Goal: Check status: Check status

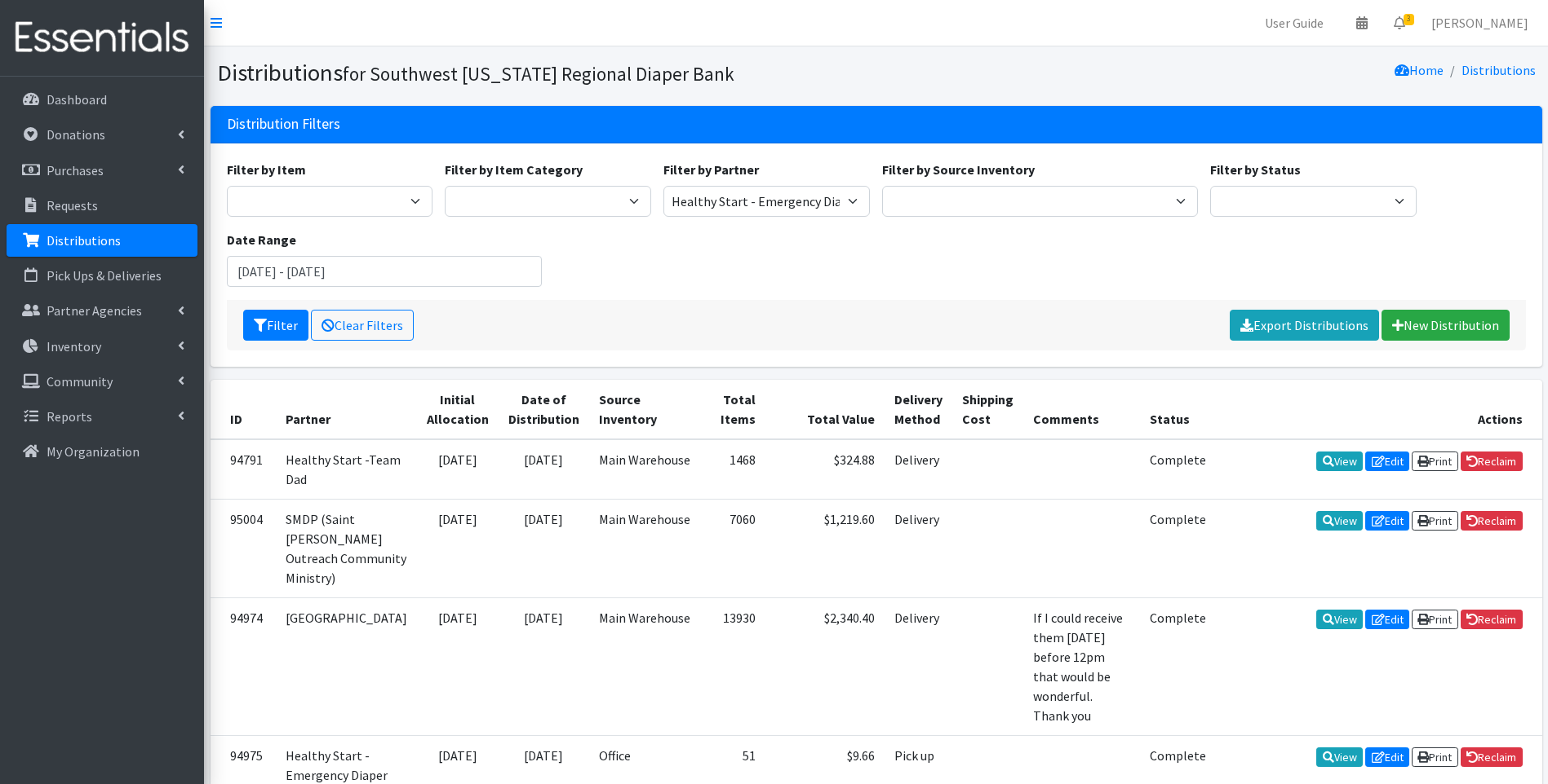
select select "4196"
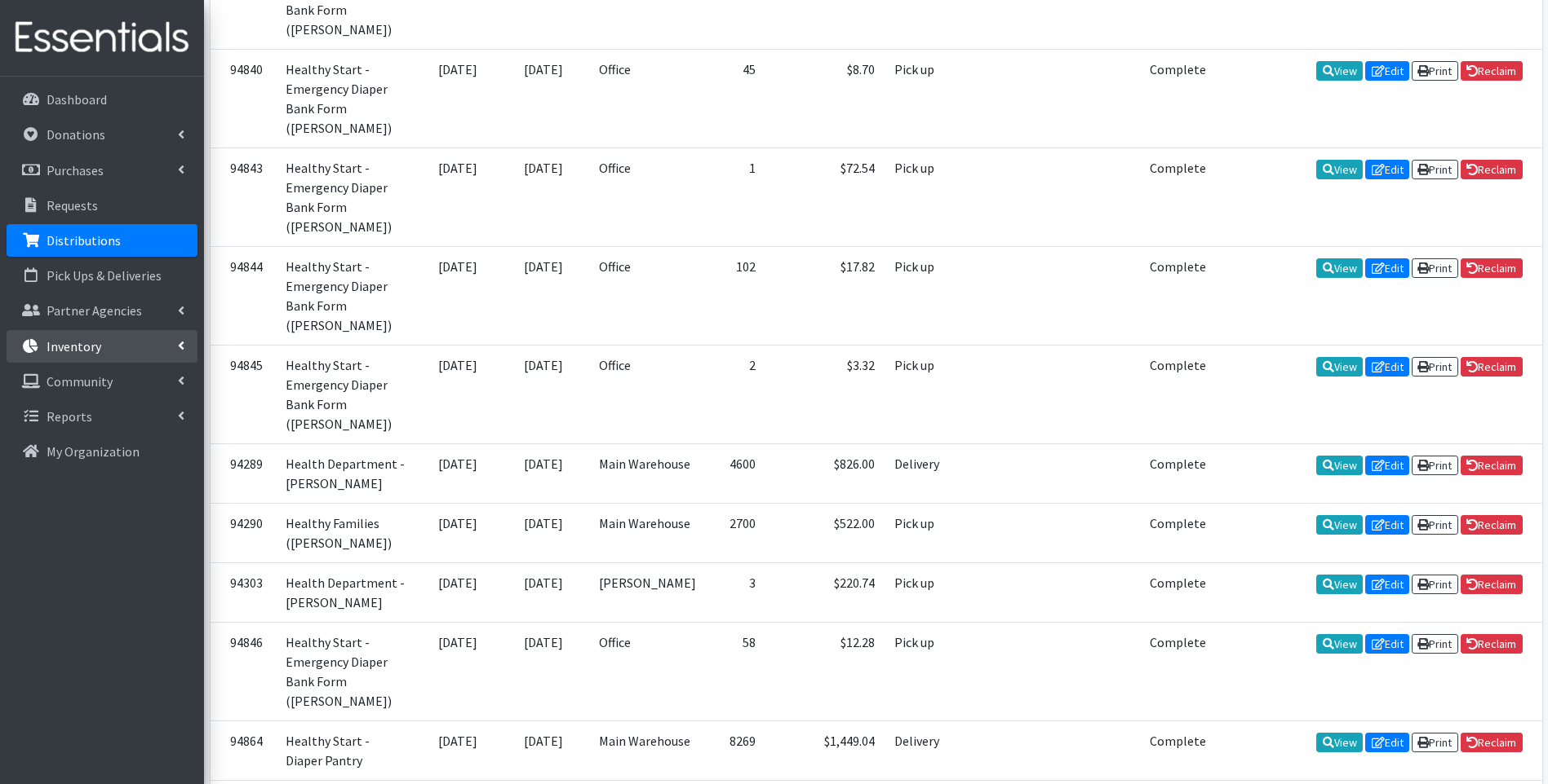
click at [75, 339] on p "Inventory" at bounding box center [73, 347] width 55 height 17
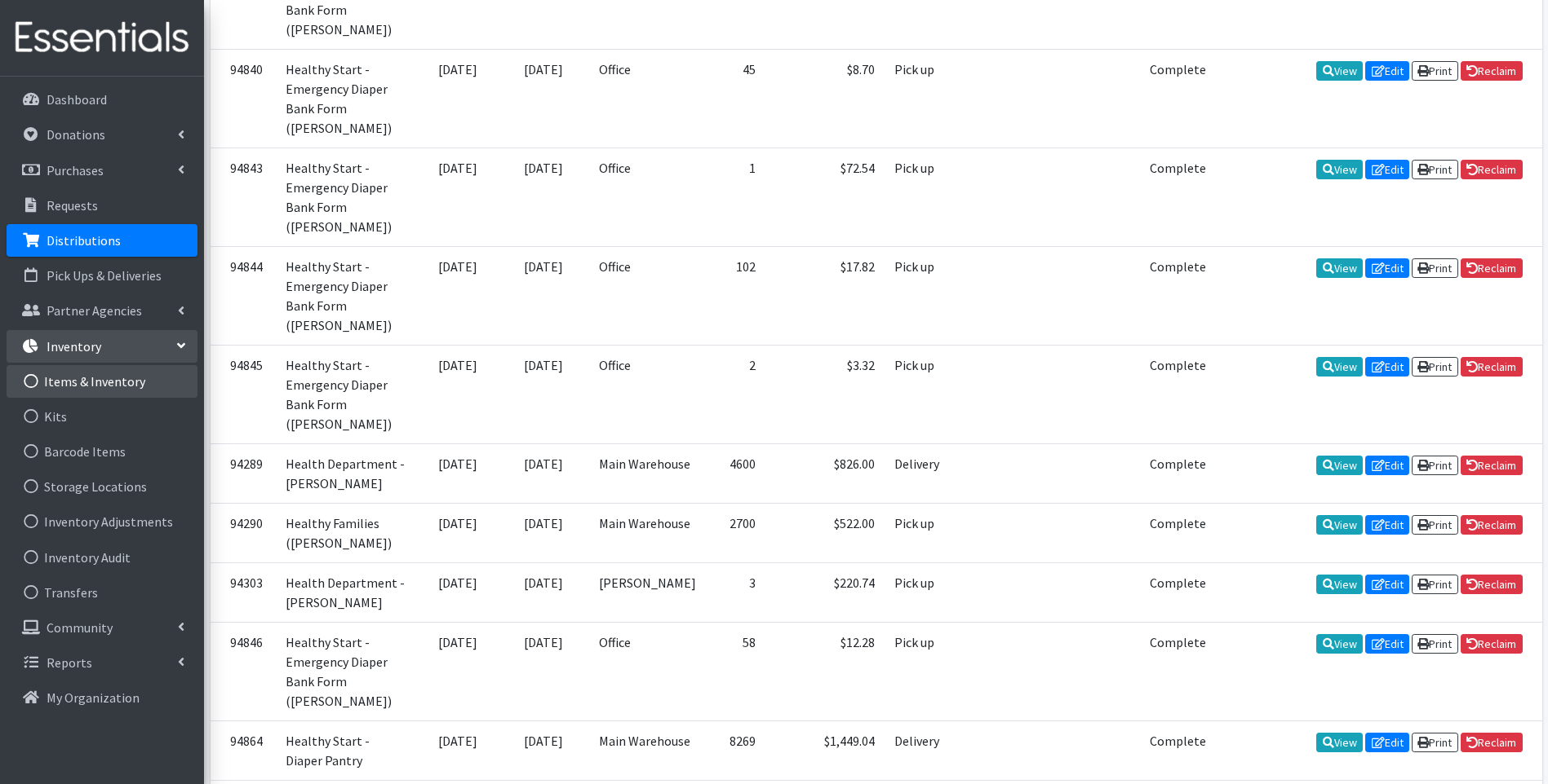
click at [67, 385] on link "Items & Inventory" at bounding box center [101, 381] width 191 height 32
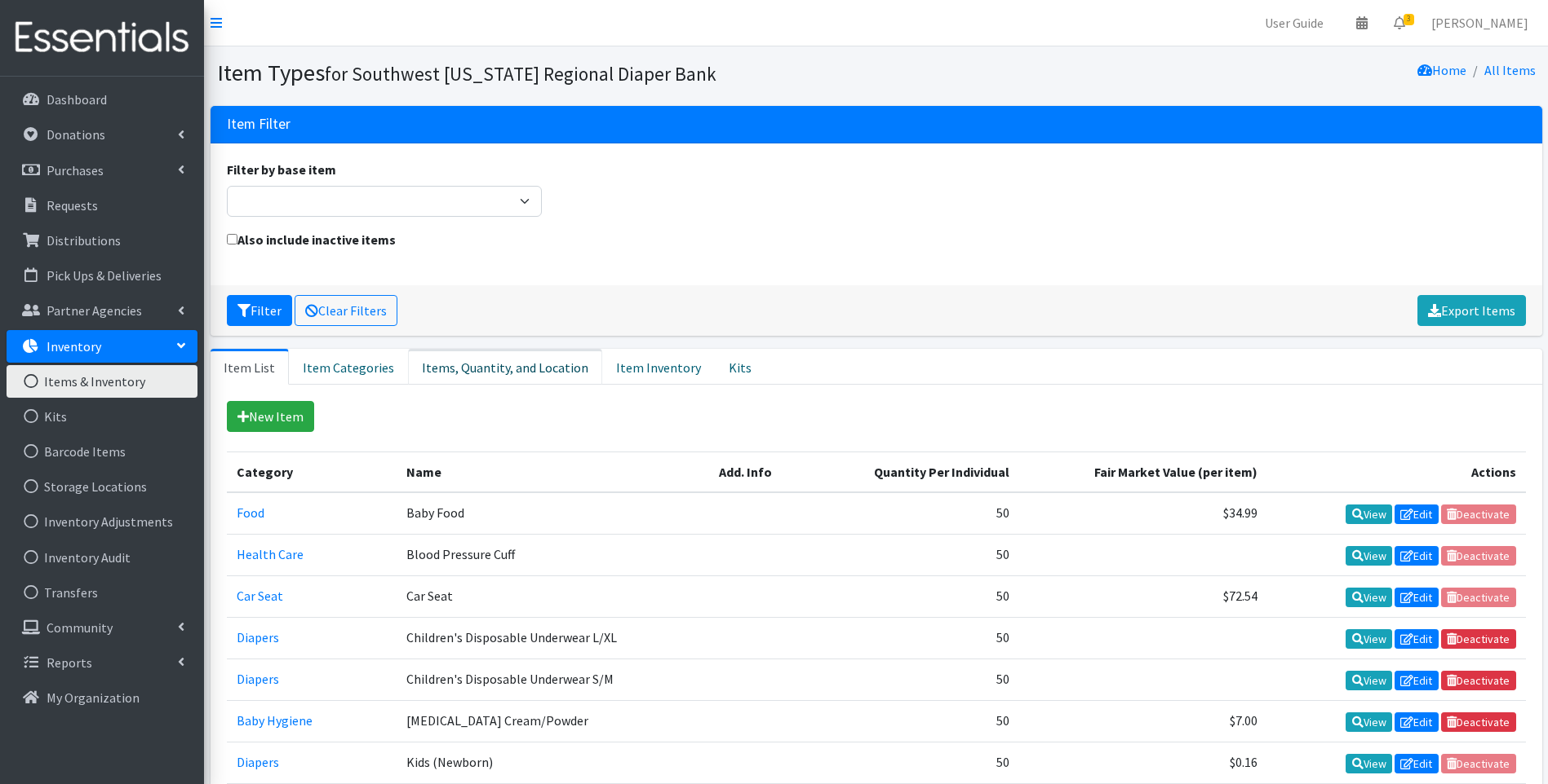
click at [475, 375] on link "Items, Quantity, and Location" at bounding box center [505, 367] width 194 height 36
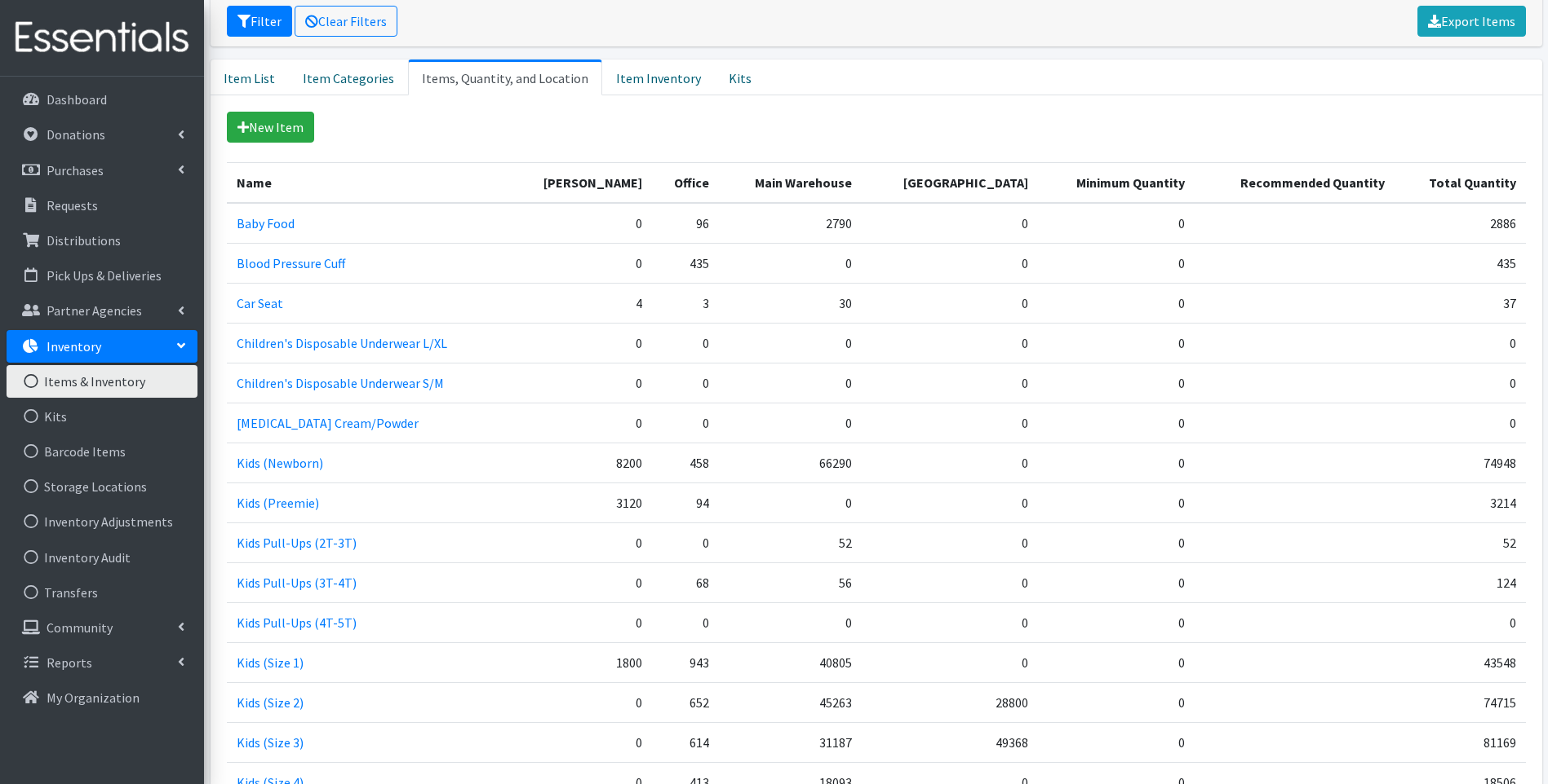
scroll to position [242, 0]
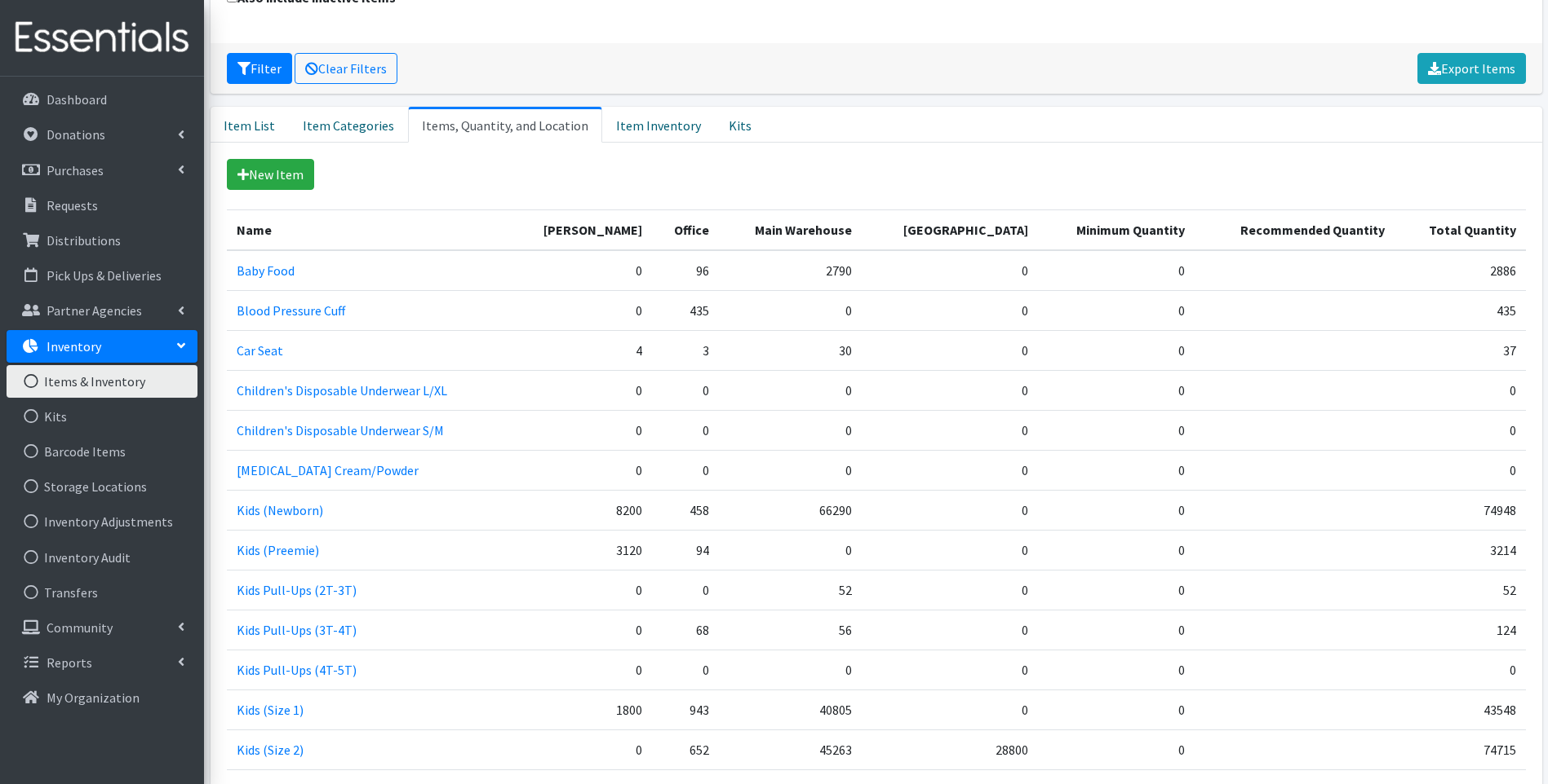
click at [108, 18] on img at bounding box center [101, 38] width 191 height 55
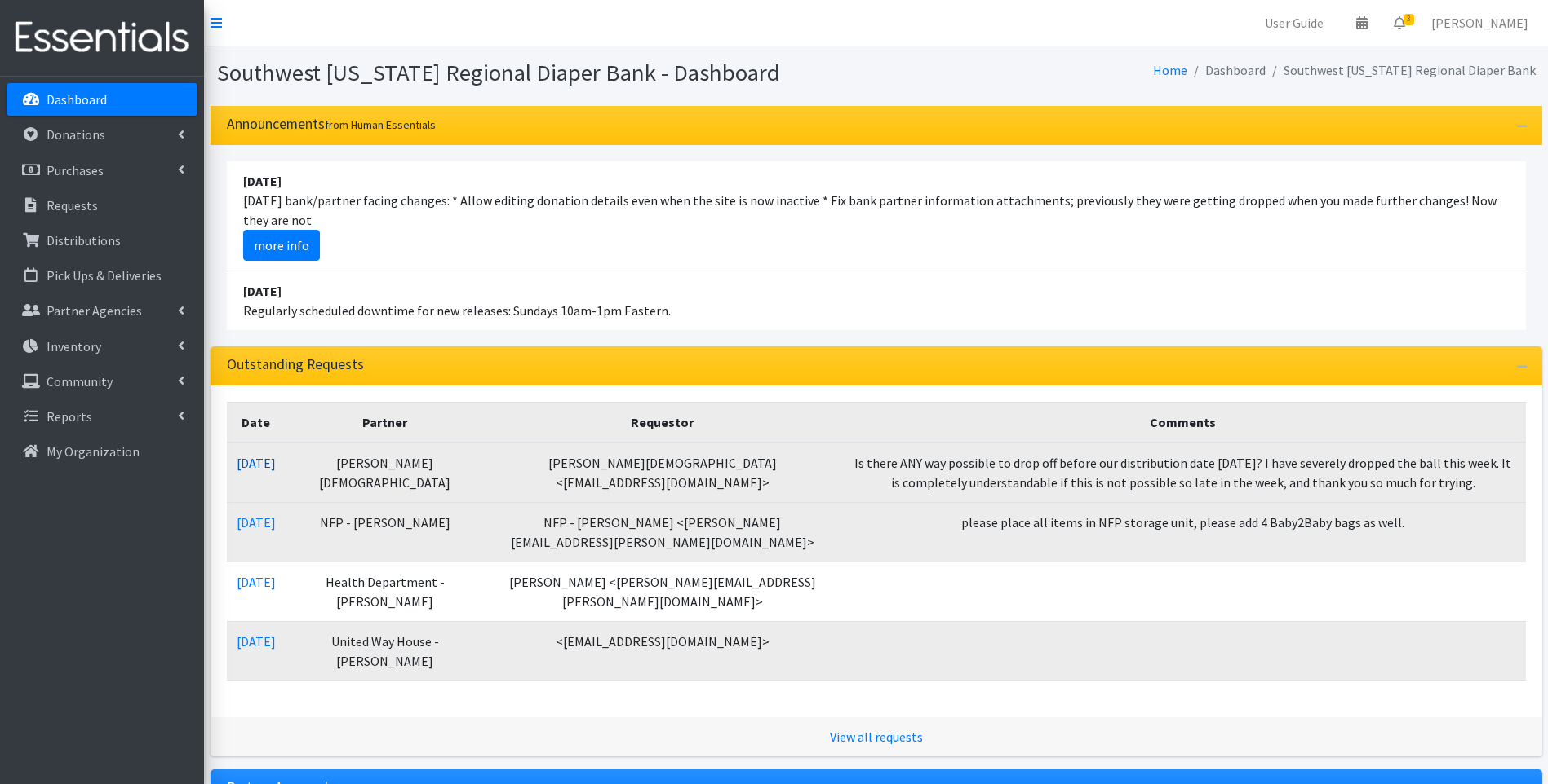
click at [259, 462] on link "[DATE]" at bounding box center [256, 463] width 39 height 17
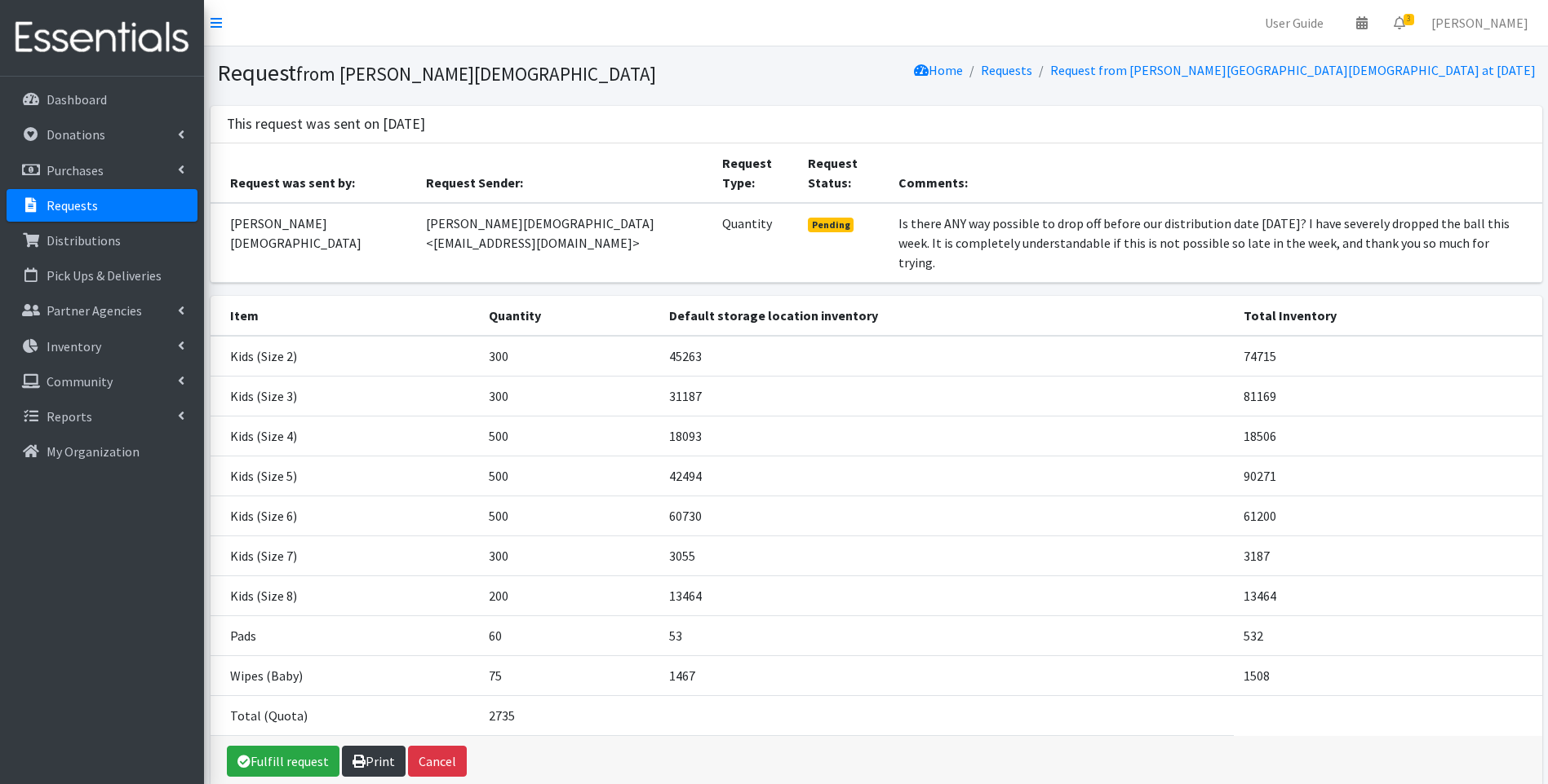
click at [370, 746] on link "Print" at bounding box center [373, 760] width 64 height 31
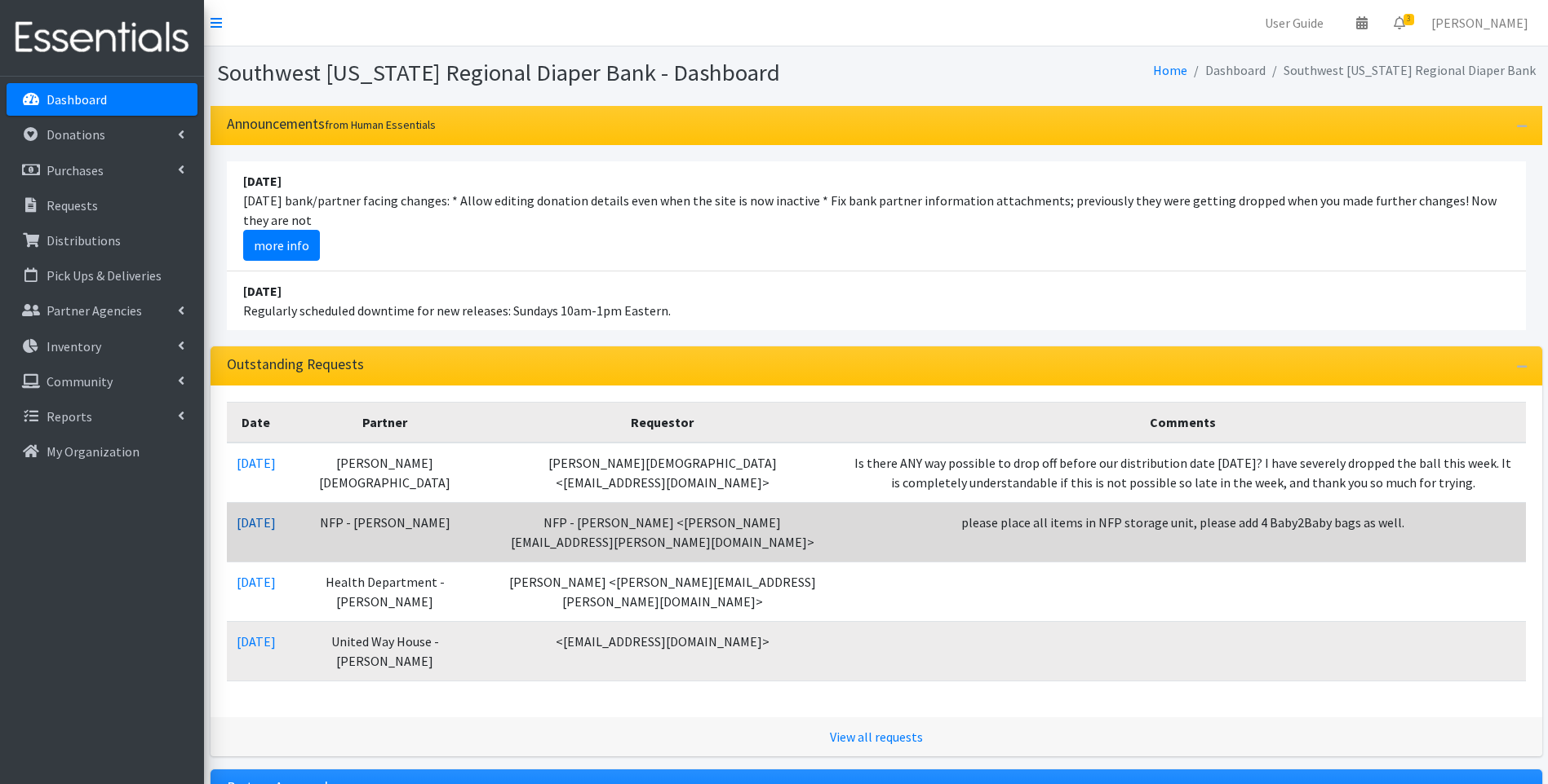
click at [245, 520] on link "08/06/2025" at bounding box center [256, 522] width 39 height 17
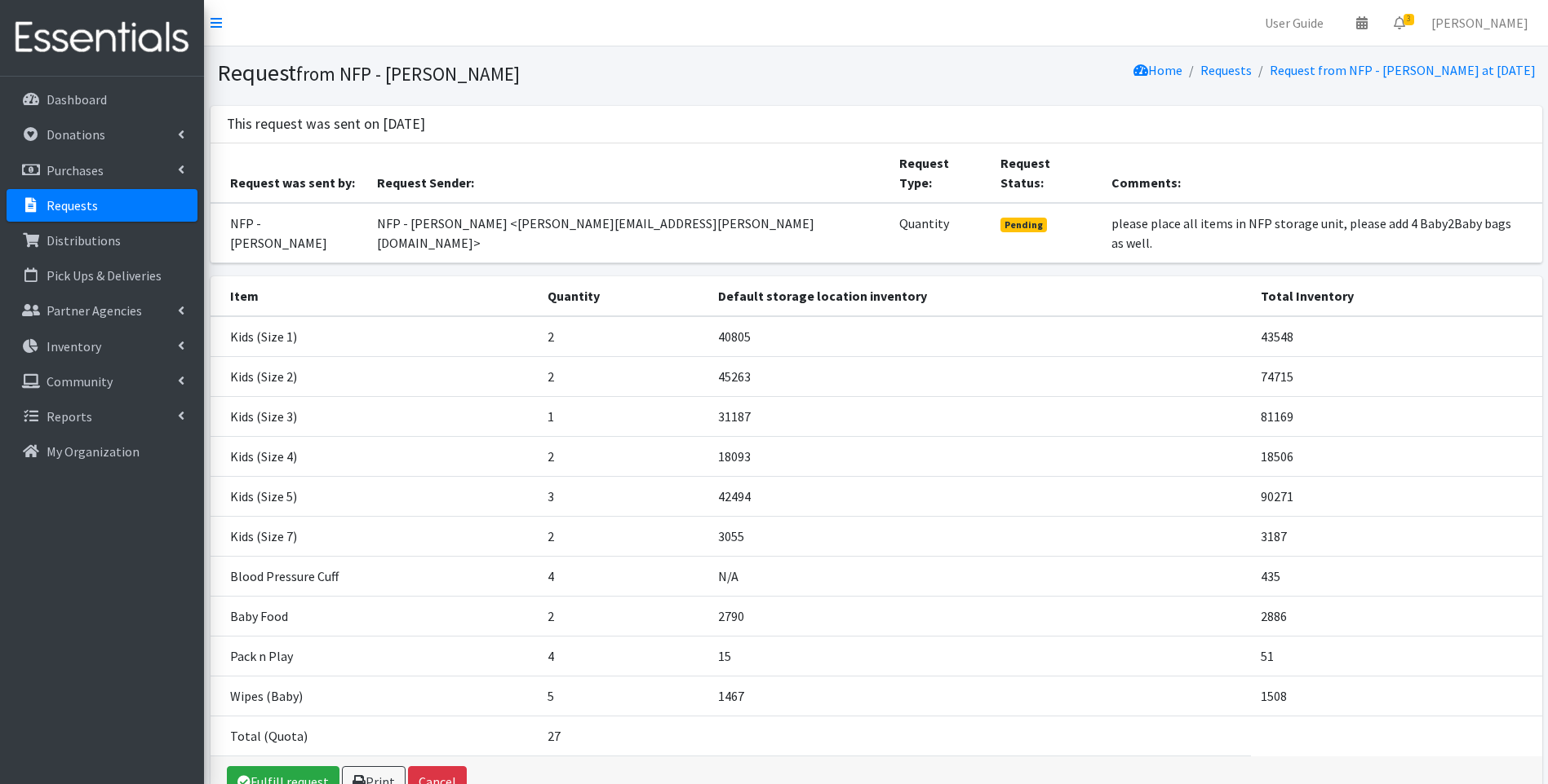
click at [116, 36] on img at bounding box center [101, 38] width 191 height 55
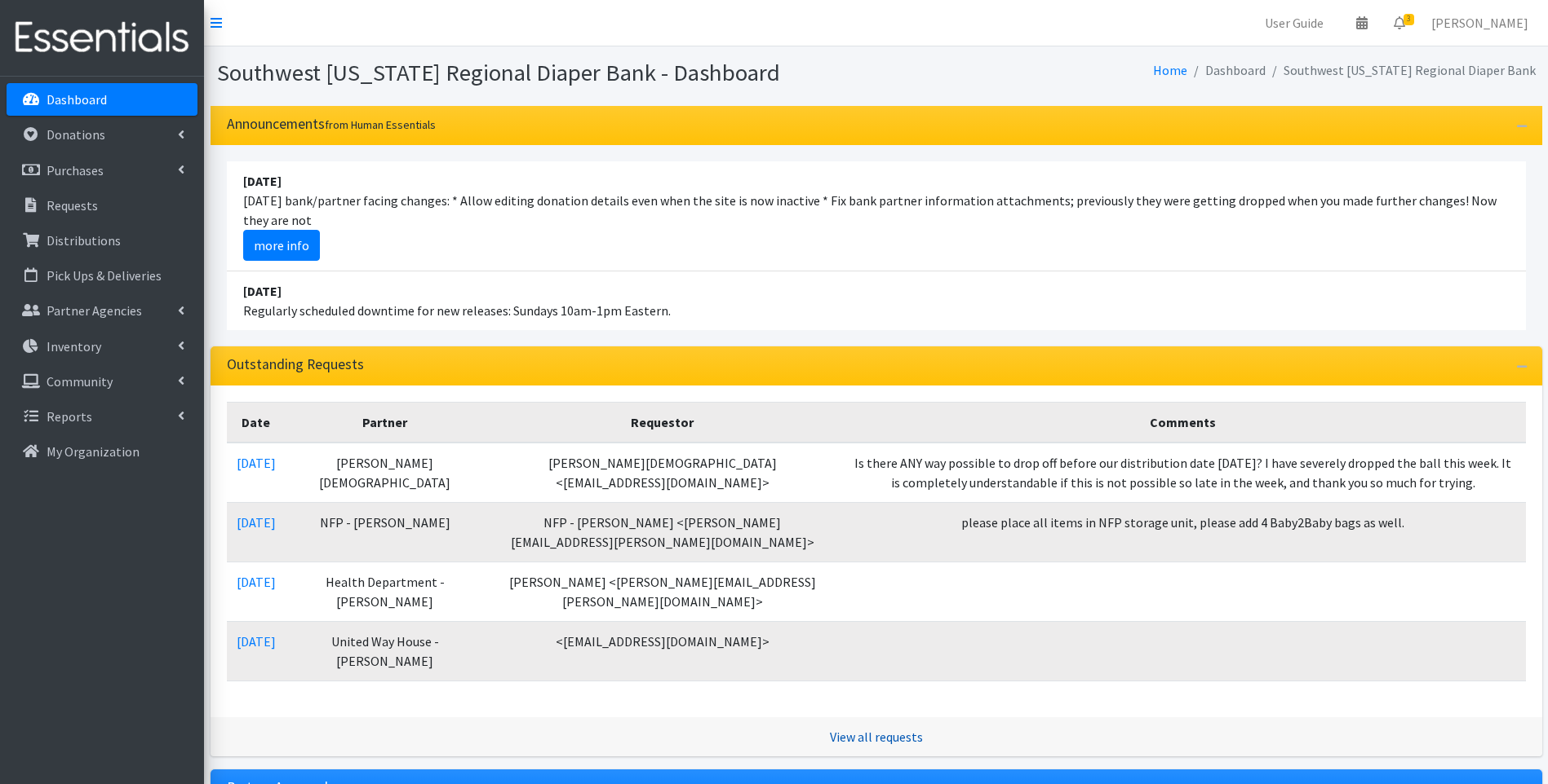
click at [845, 729] on link "View all requests" at bounding box center [876, 737] width 93 height 17
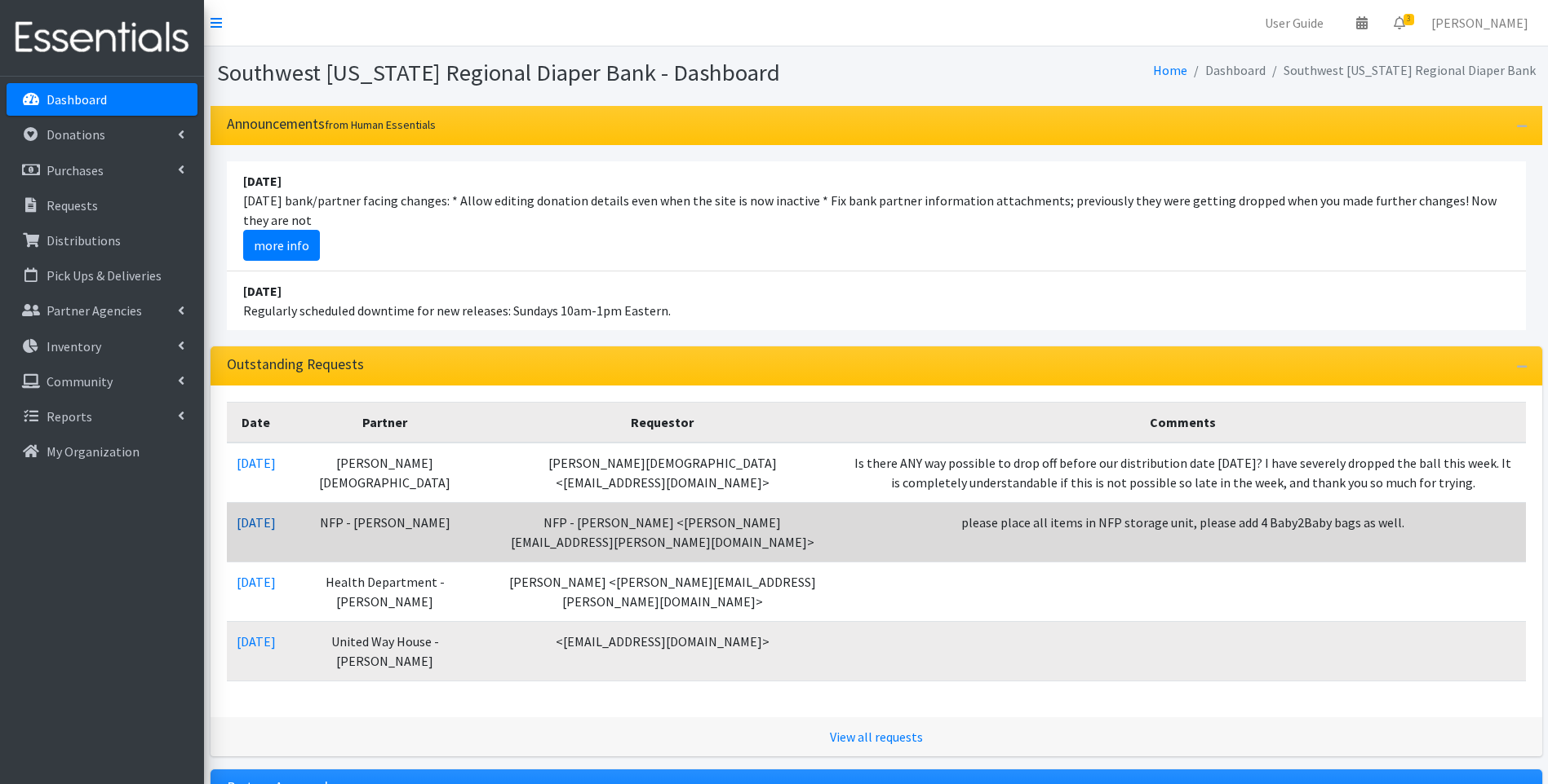
click at [276, 521] on link "[DATE]" at bounding box center [256, 522] width 39 height 17
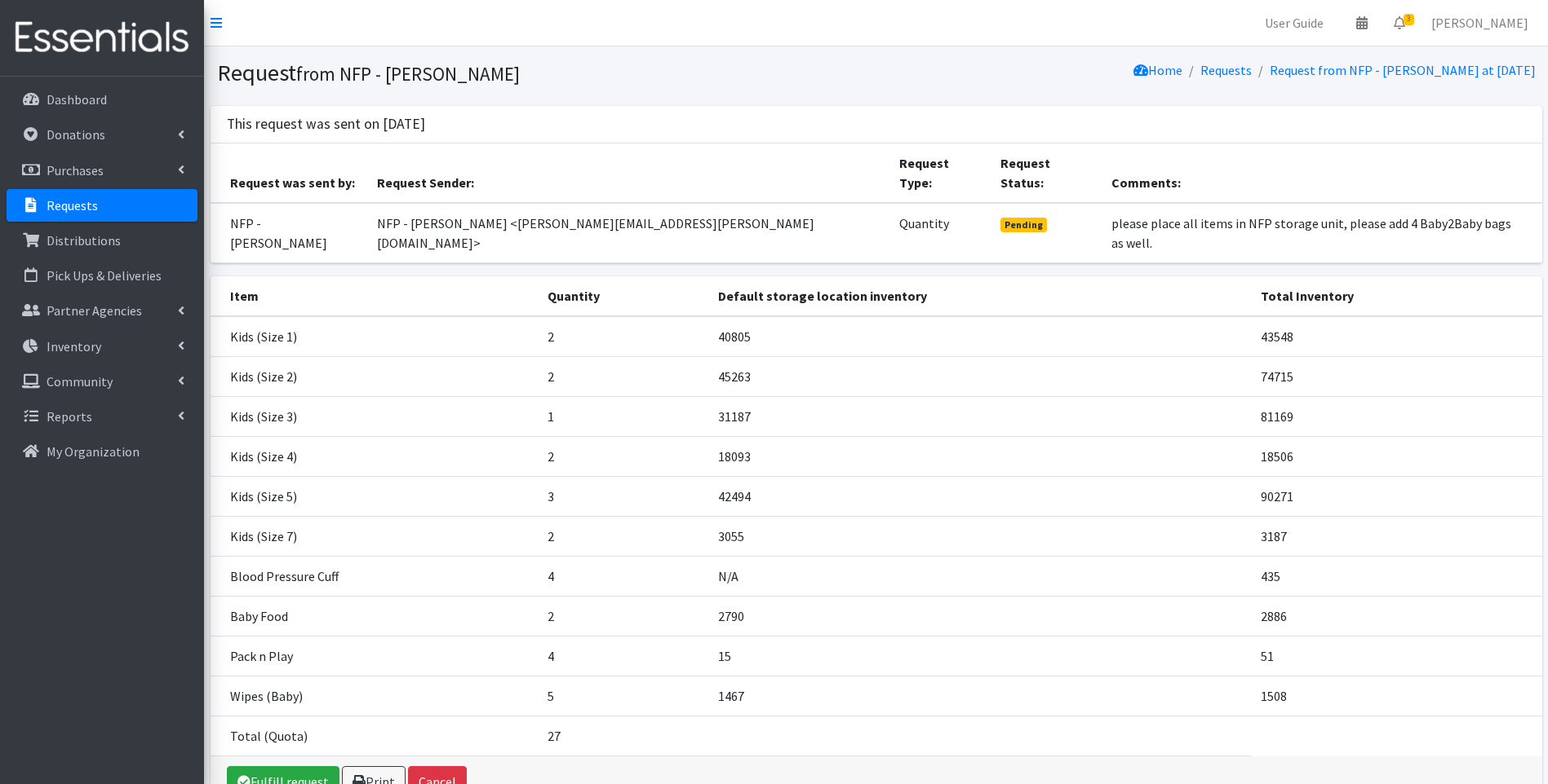
click at [110, 28] on img at bounding box center [101, 38] width 191 height 55
